Goal: Check status: Check status

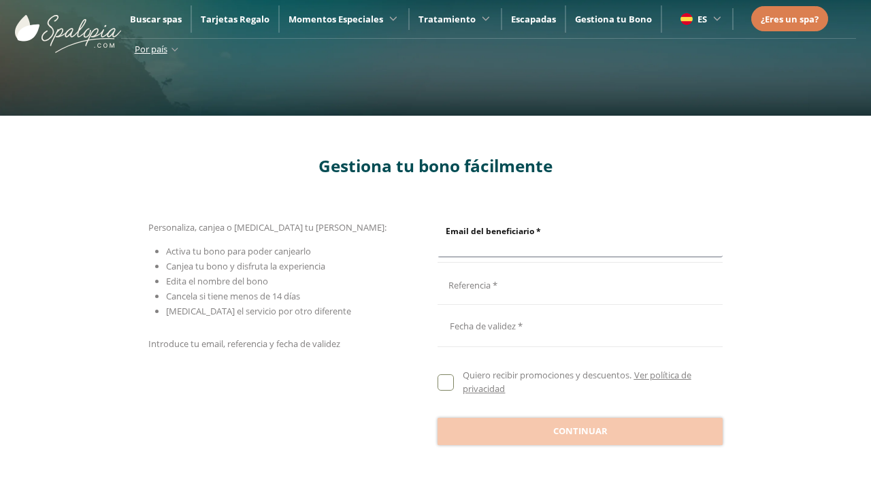
click at [578, 240] on input "Email del beneficiario *" at bounding box center [577, 245] width 281 height 24
type input "**********"
click at [578, 283] on input "Email del beneficiario *" at bounding box center [577, 283] width 281 height 24
type input "**********"
click at [580, 325] on div at bounding box center [579, 325] width 285 height 33
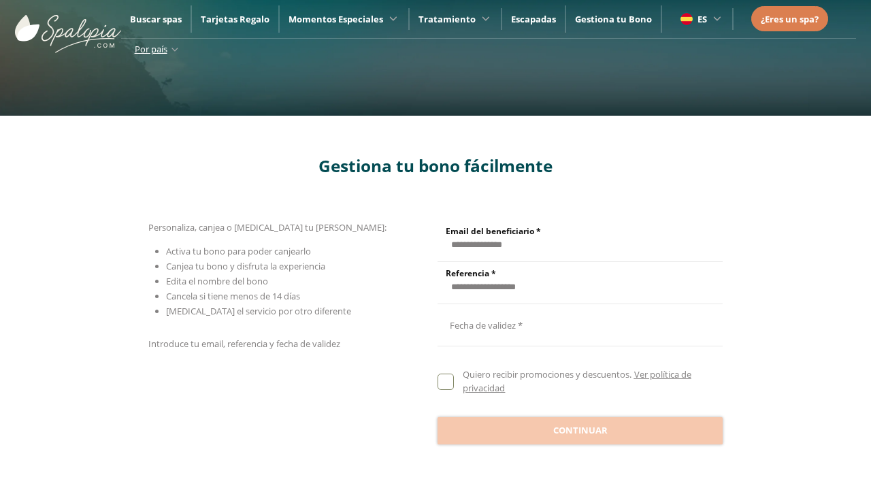
click at [547, 115] on button "Oct" at bounding box center [547, 127] width 67 height 24
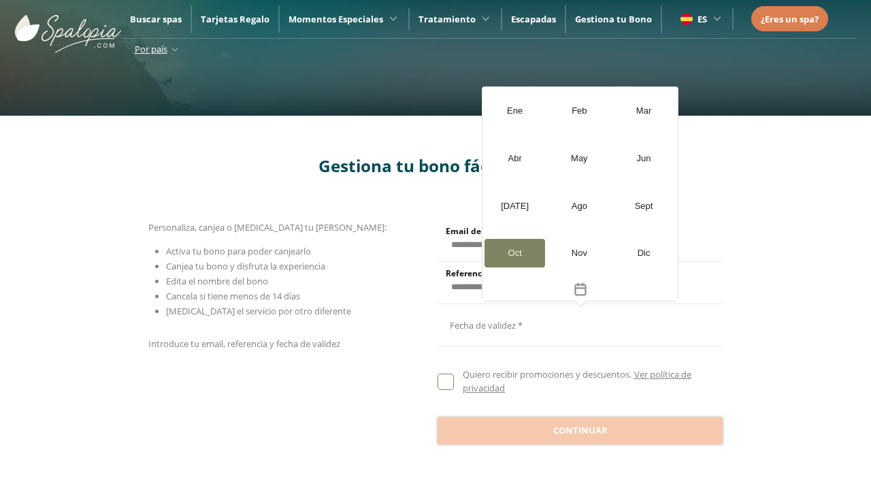
click at [514, 205] on div "[DATE]" at bounding box center [514, 206] width 61 height 29
click at [613, 112] on button "2025" at bounding box center [613, 112] width 67 height 24
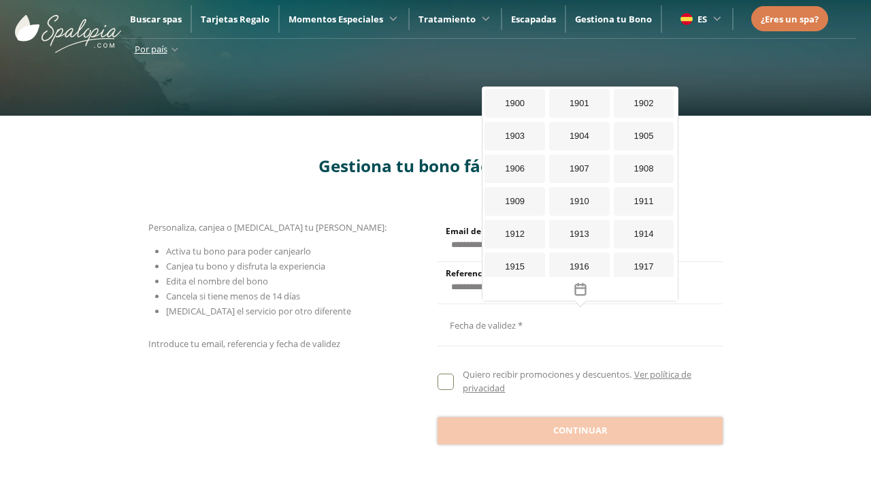
scroll to position [1253, 0]
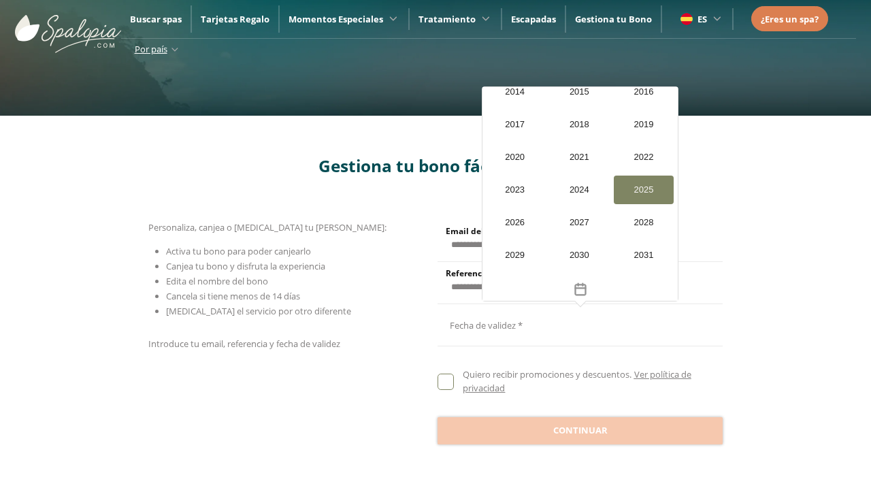
click at [514, 222] on div "2026" at bounding box center [514, 222] width 61 height 29
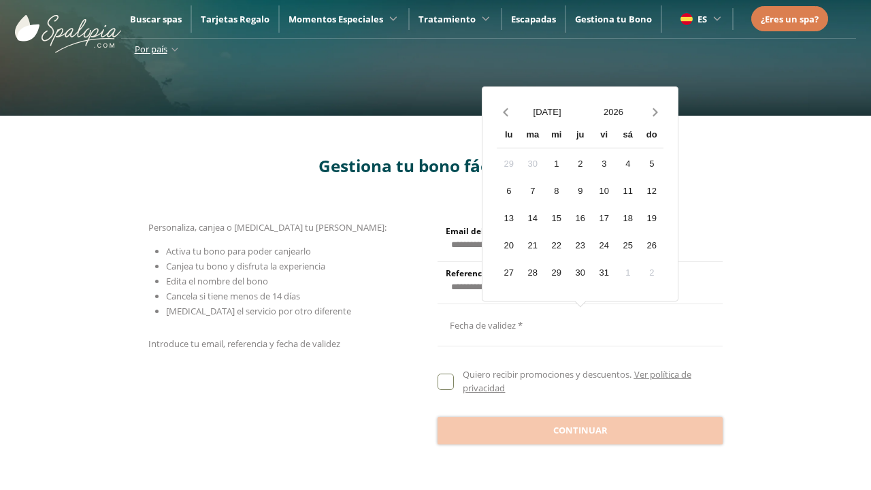
click at [508, 244] on div "20" at bounding box center [509, 245] width 24 height 24
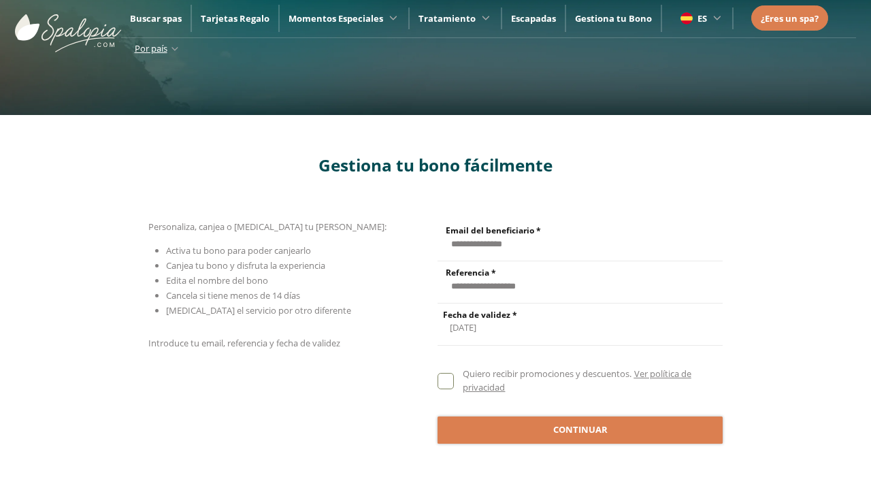
click at [580, 429] on span "Continuar" at bounding box center [580, 430] width 54 height 14
